Goal: Transaction & Acquisition: Purchase product/service

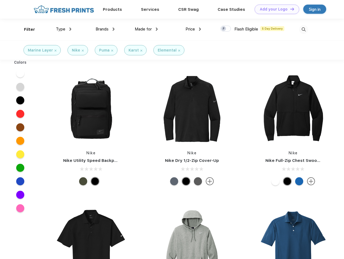
click at [275, 9] on link "Add your Logo Design Tool" at bounding box center [277, 9] width 45 height 9
click at [0, 0] on div "Design Tool" at bounding box center [0, 0] width 0 height 0
click at [290, 9] on link "Add your Logo Design Tool" at bounding box center [277, 9] width 45 height 9
click at [26, 29] on div "Filter" at bounding box center [29, 29] width 11 height 6
click at [64, 29] on span "Type" at bounding box center [60, 29] width 9 height 5
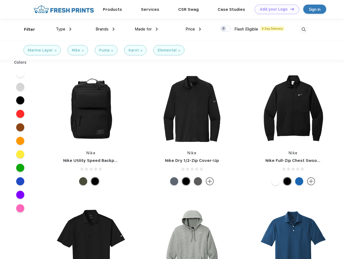
click at [105, 29] on span "Brands" at bounding box center [102, 29] width 13 height 5
click at [146, 29] on span "Made for" at bounding box center [143, 29] width 17 height 5
click at [193, 29] on span "Price" at bounding box center [190, 29] width 9 height 5
click at [226, 29] on div at bounding box center [225, 29] width 11 height 6
click at [224, 29] on input "checkbox" at bounding box center [222, 27] width 4 height 4
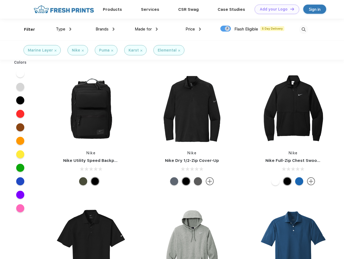
click at [304, 29] on img at bounding box center [303, 29] width 9 height 9
